Goal: Entertainment & Leisure: Consume media (video, audio)

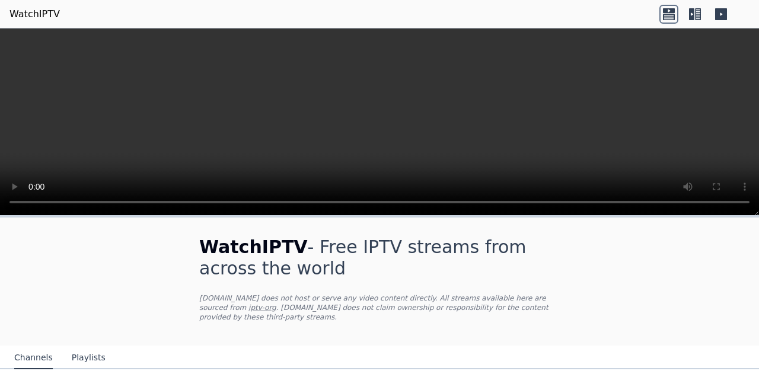
click at [432, 255] on h1 "WatchIPTV - Free IPTV streams from across the world" at bounding box center [379, 258] width 361 height 43
click at [478, 275] on h1 "WatchIPTV - Free IPTV streams from across the world" at bounding box center [379, 258] width 361 height 43
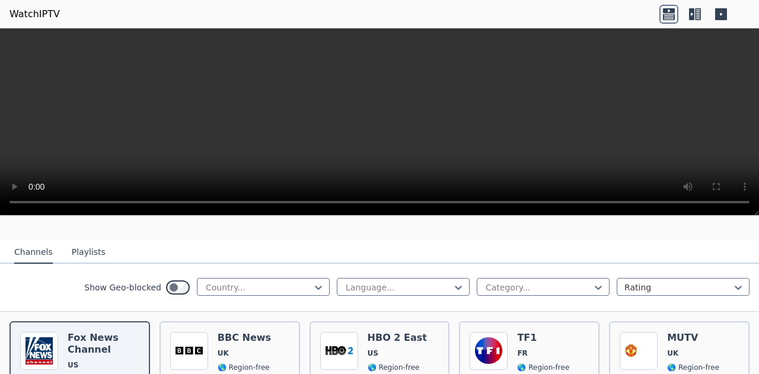
scroll to position [71, 0]
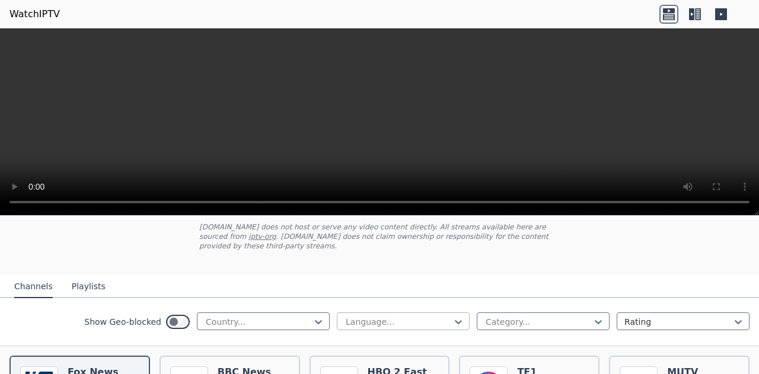
click at [337, 314] on div "Language..." at bounding box center [403, 322] width 133 height 18
type input "****"
click at [408, 341] on div "Hindi" at bounding box center [403, 348] width 133 height 21
click at [482, 313] on div "Category..." at bounding box center [543, 322] width 133 height 18
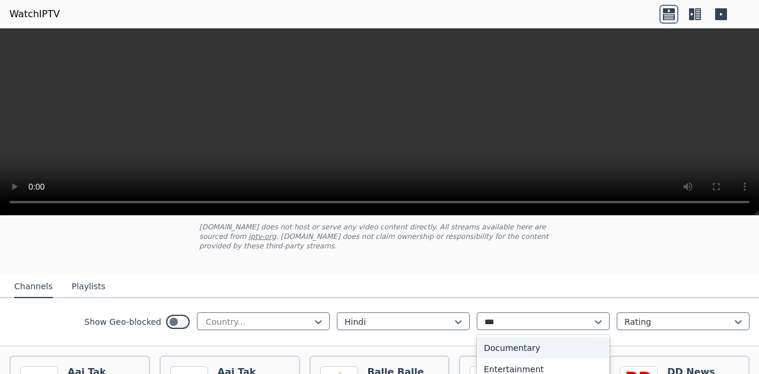
type input "****"
click at [498, 338] on div "Entertainment" at bounding box center [543, 348] width 133 height 21
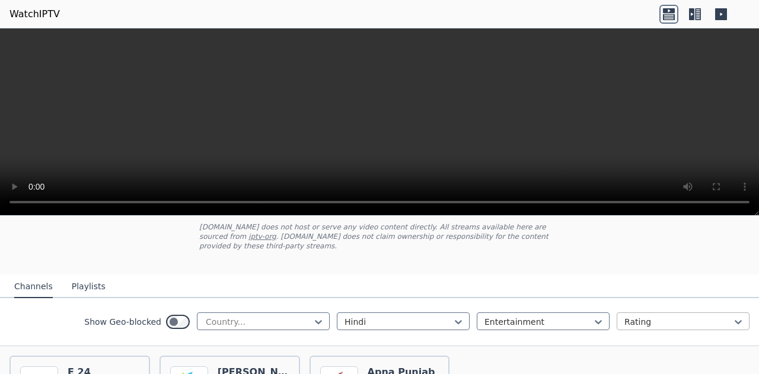
click at [638, 316] on div at bounding box center [679, 322] width 108 height 12
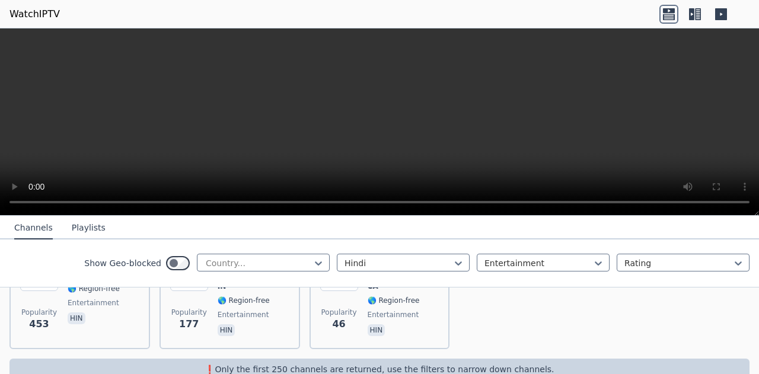
scroll to position [199, 0]
